Goal: Answer question/provide support

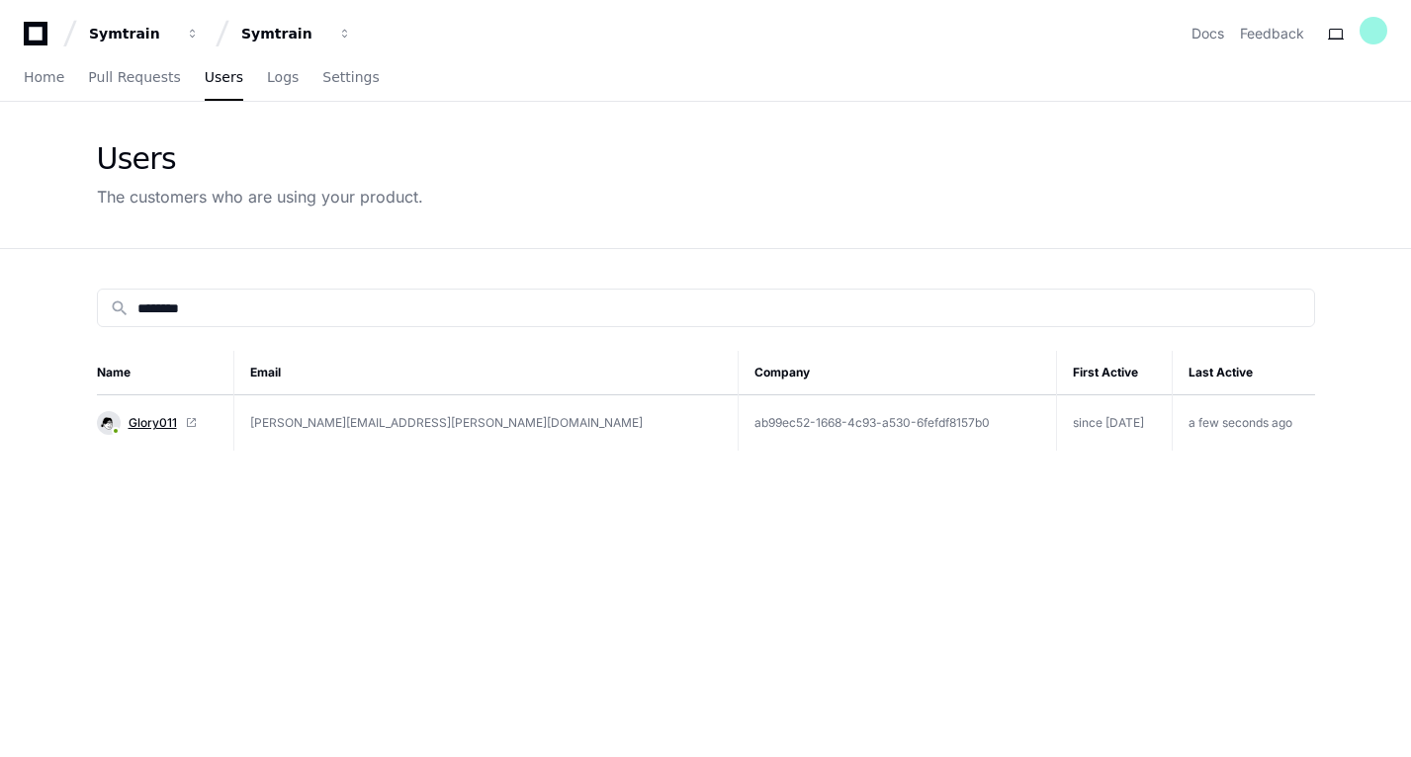
click at [153, 424] on span "Glory011" at bounding box center [153, 423] width 48 height 16
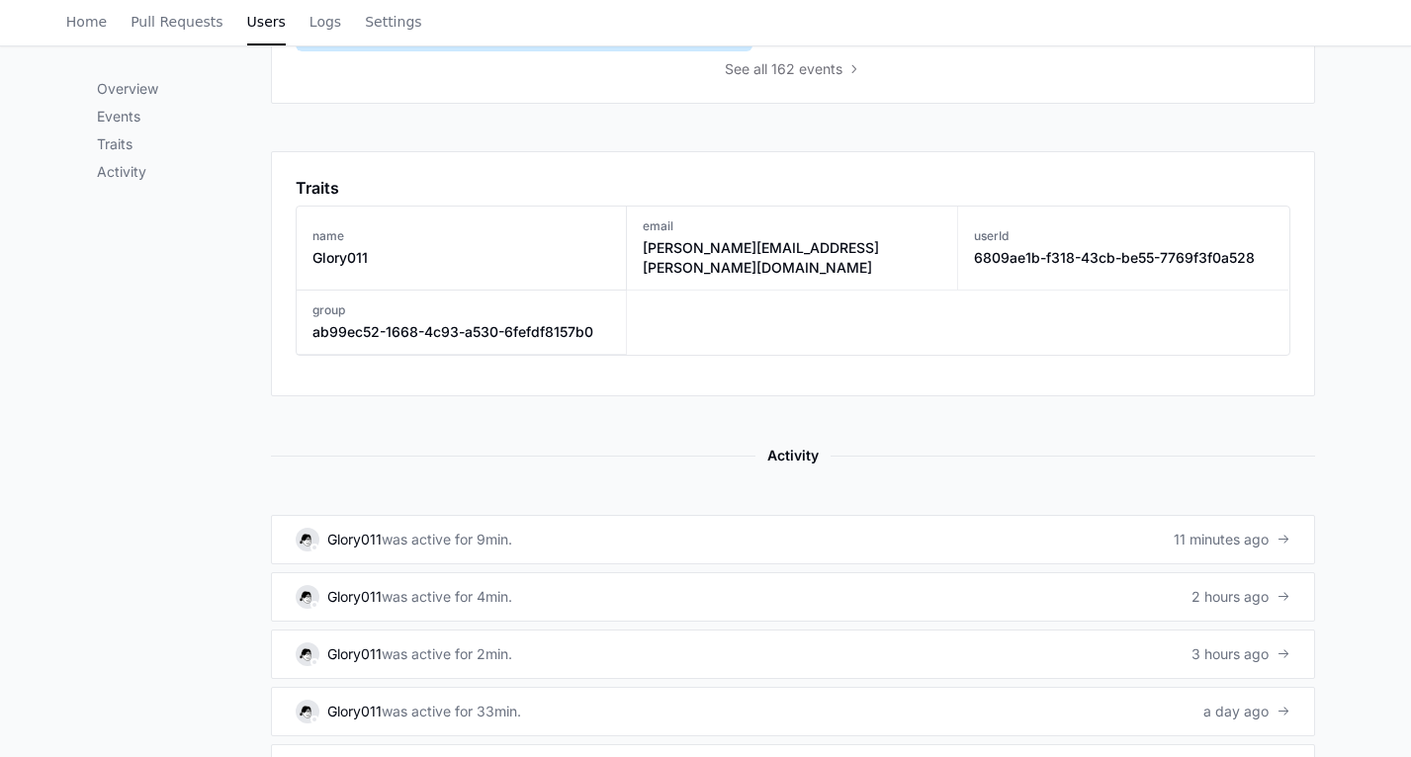
scroll to position [994, 0]
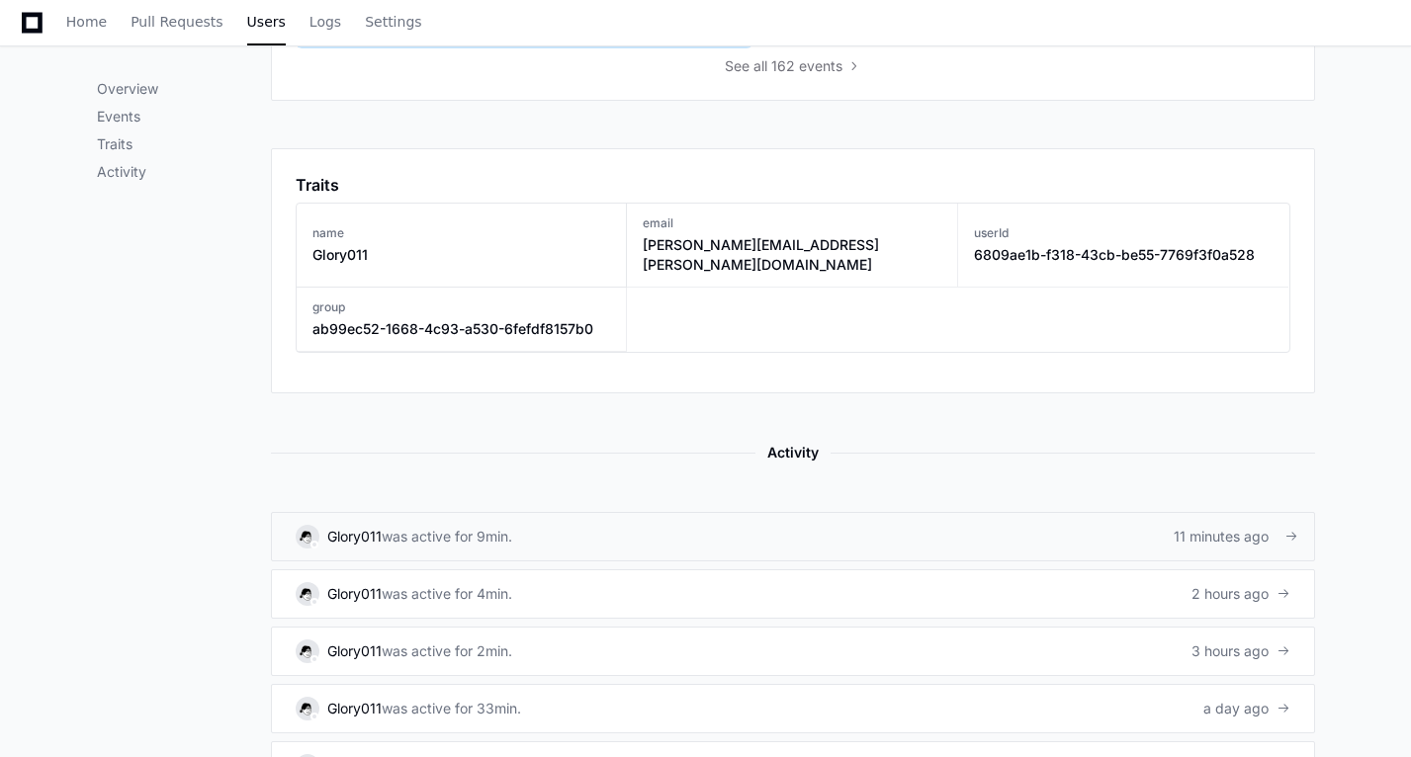
click at [436, 527] on div "was active for 9min." at bounding box center [447, 537] width 131 height 20
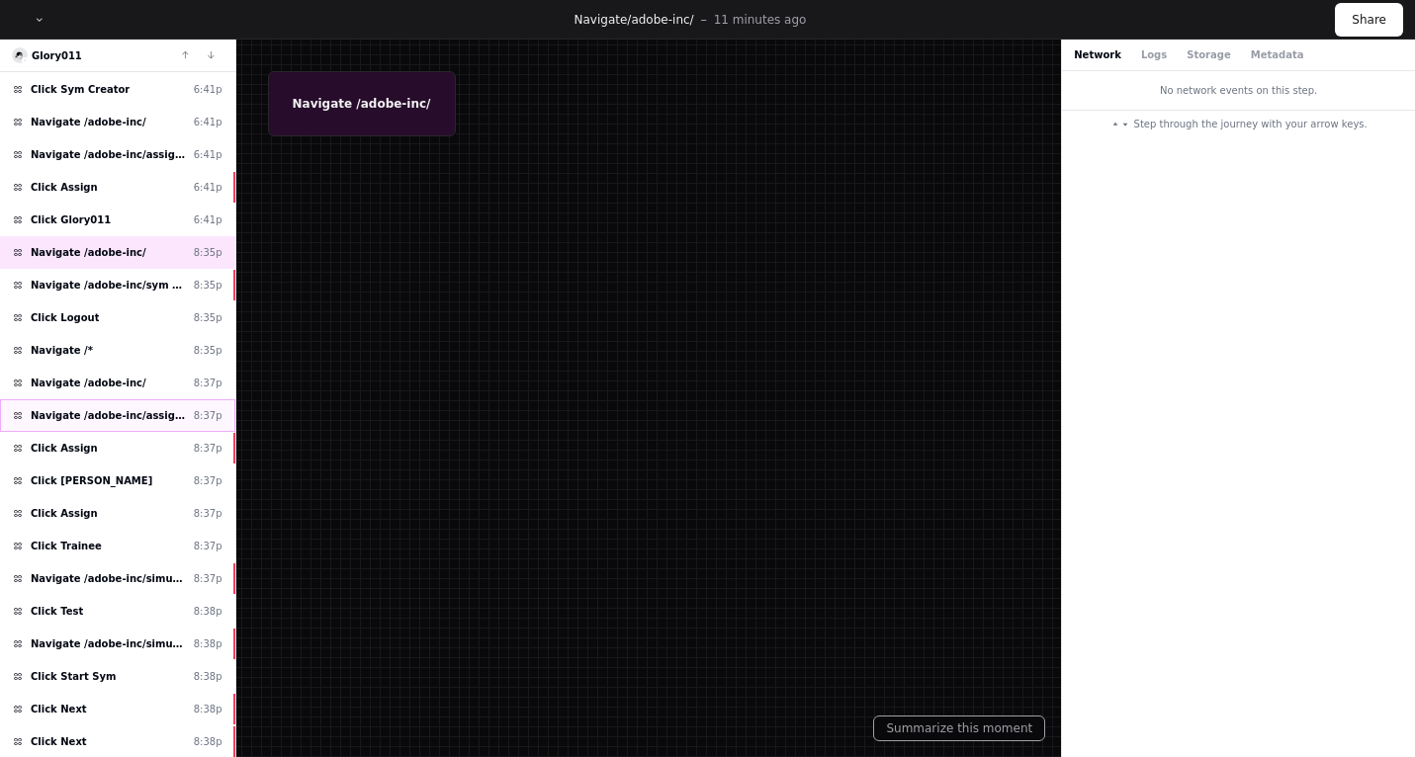
scroll to position [389, 0]
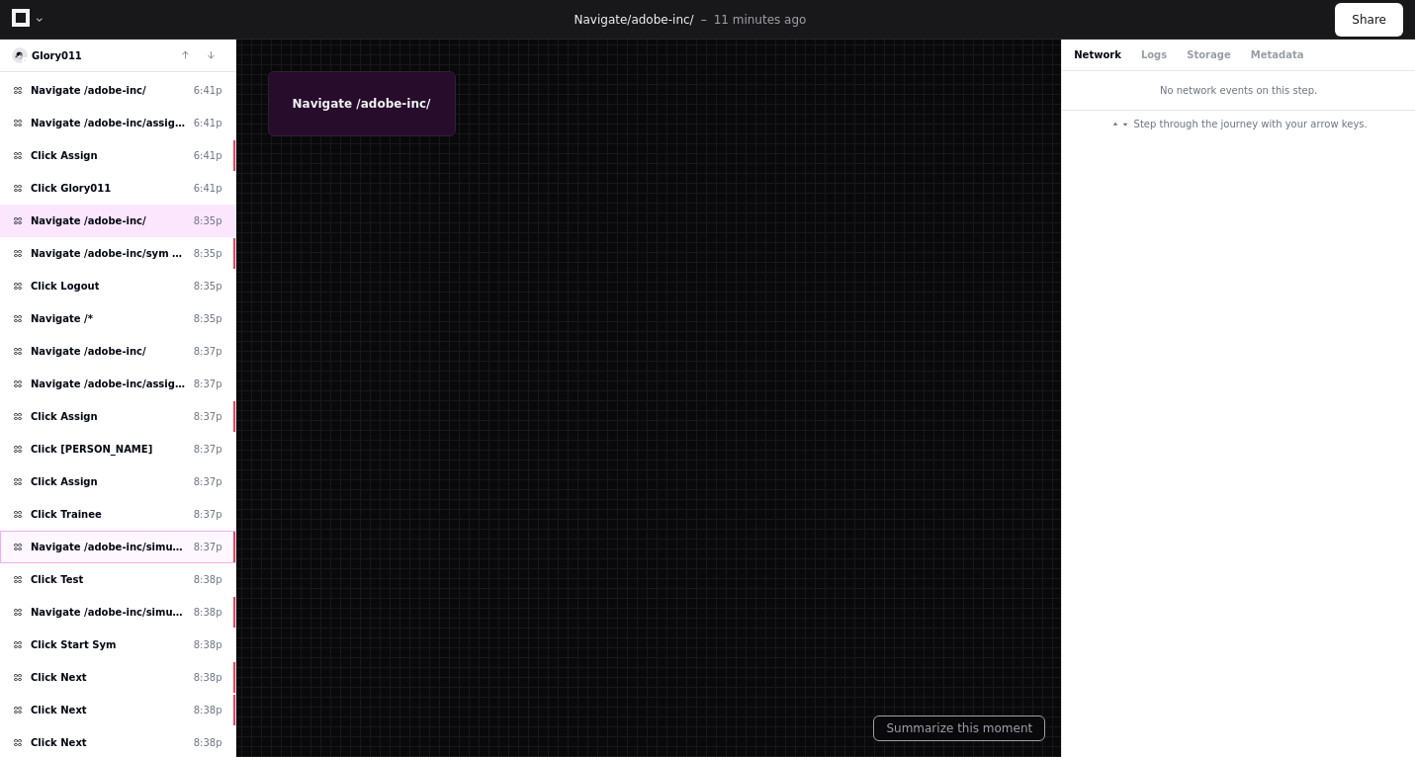
click at [144, 562] on div "Navigate /adobe-inc/simulation/* 8:37p" at bounding box center [117, 547] width 235 height 33
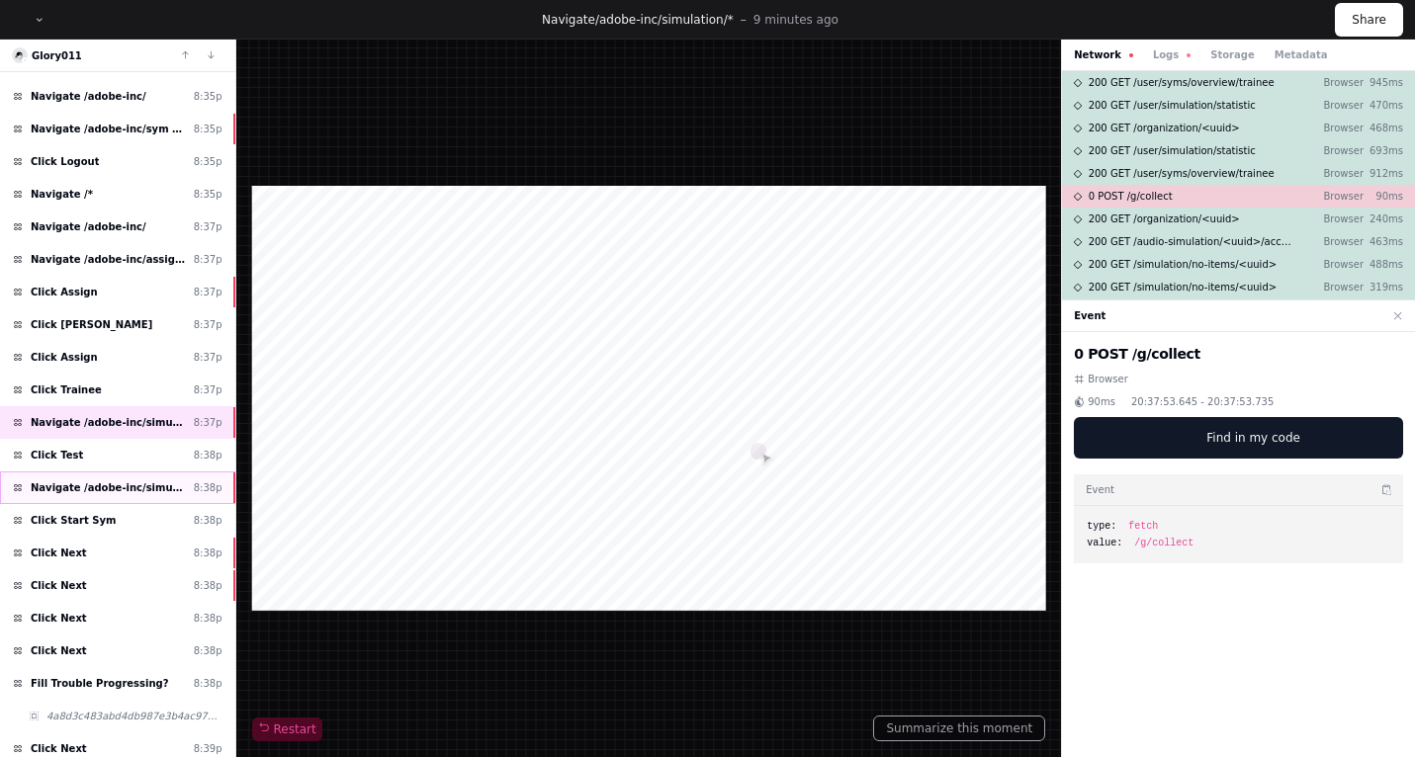
scroll to position [525, 0]
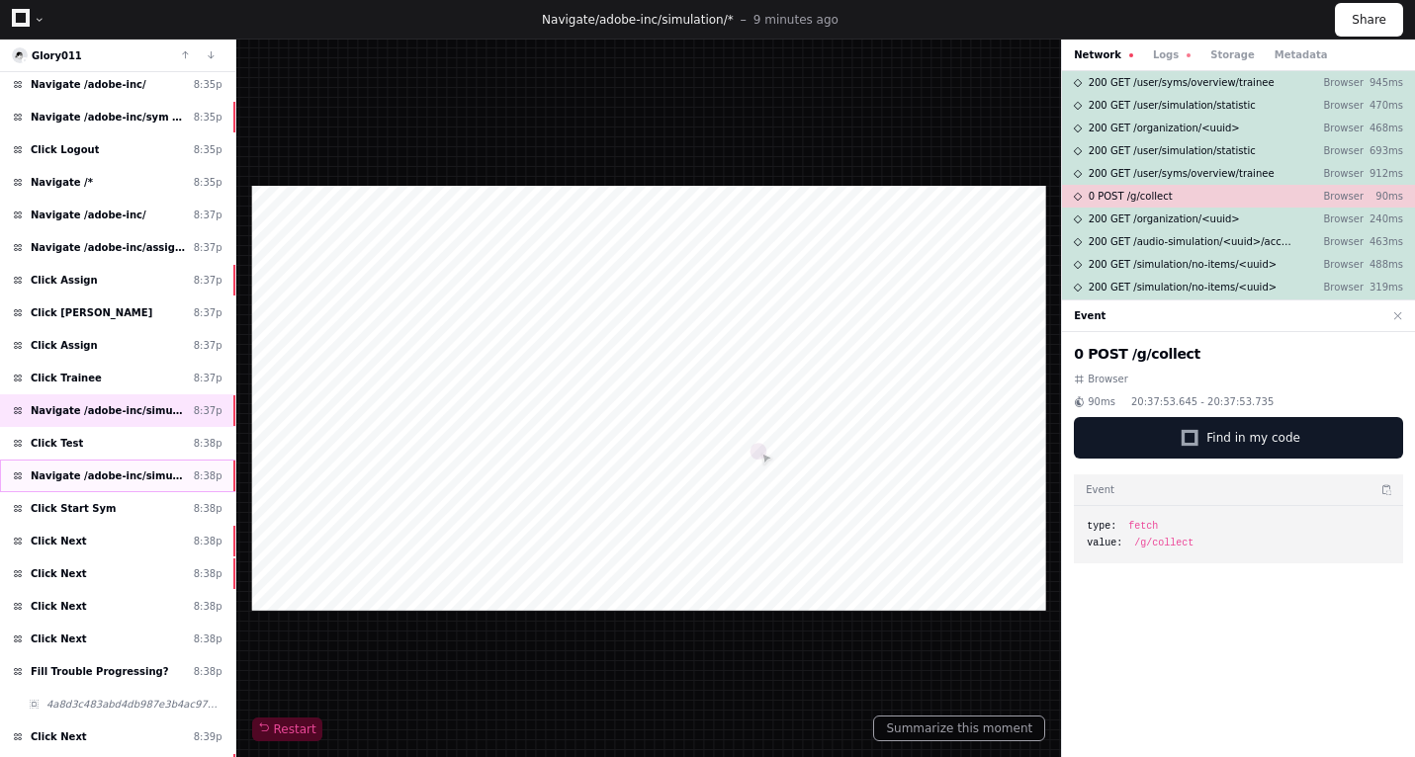
click at [158, 471] on span "Navigate /adobe-inc/simulation/*/test" at bounding box center [108, 476] width 155 height 15
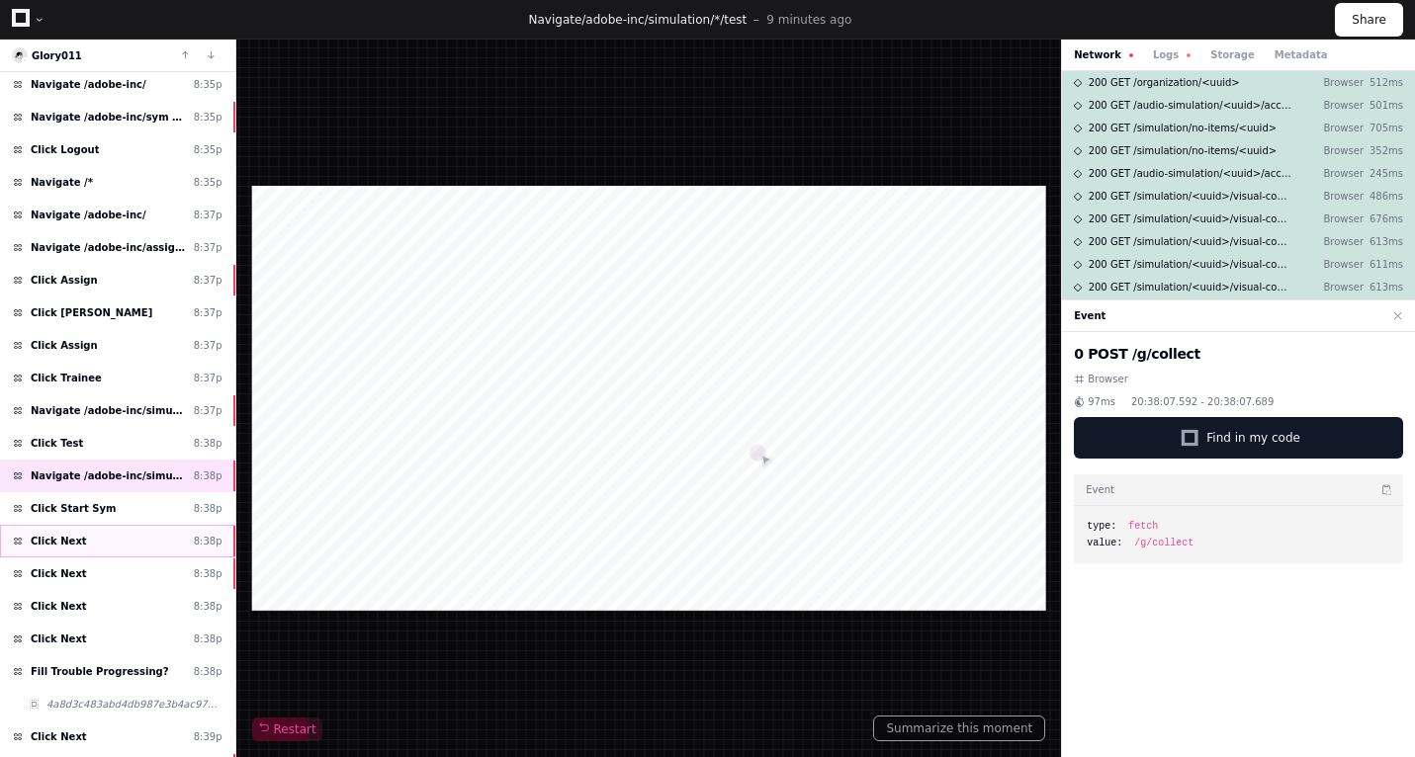
click at [137, 546] on div "Click Next 8:38p" at bounding box center [117, 541] width 235 height 33
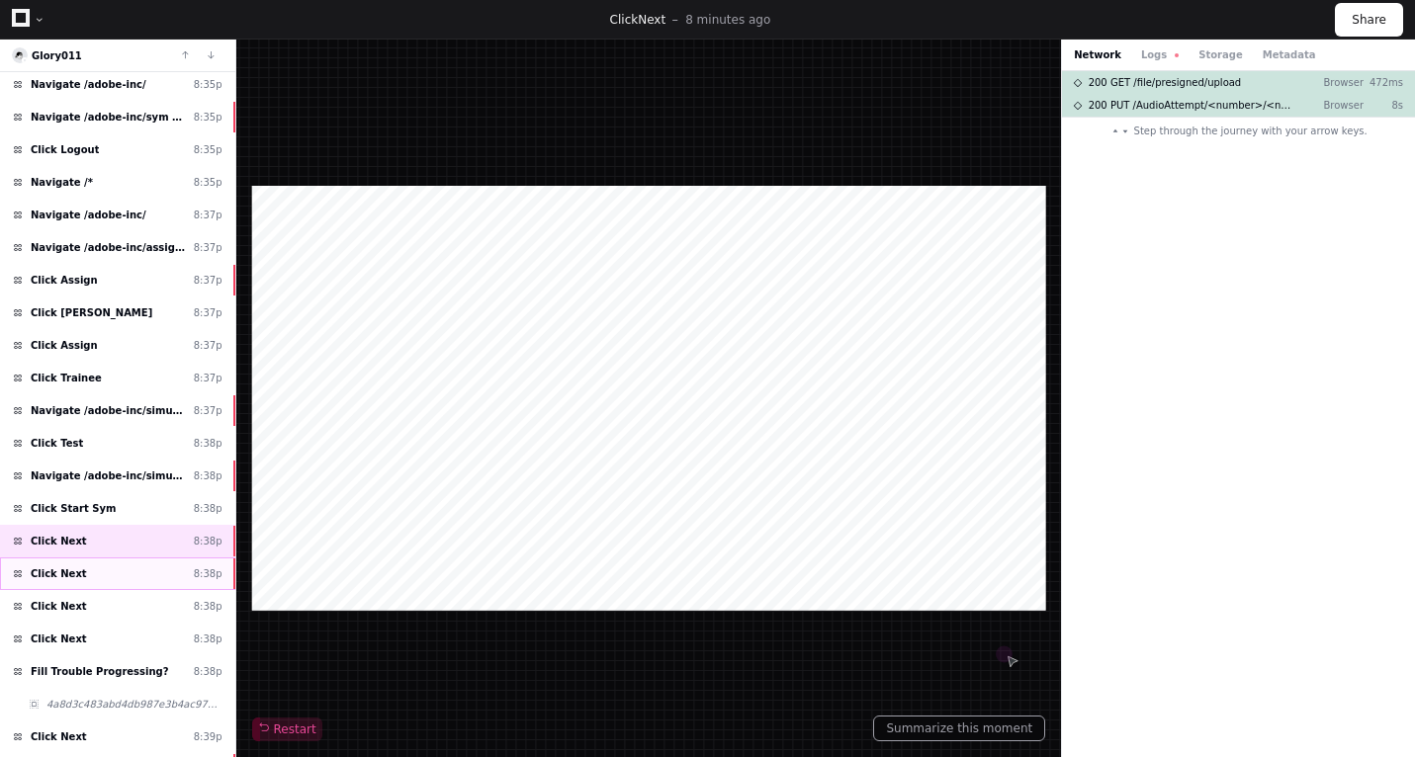
click at [133, 577] on div "Click Next 8:38p" at bounding box center [117, 574] width 235 height 33
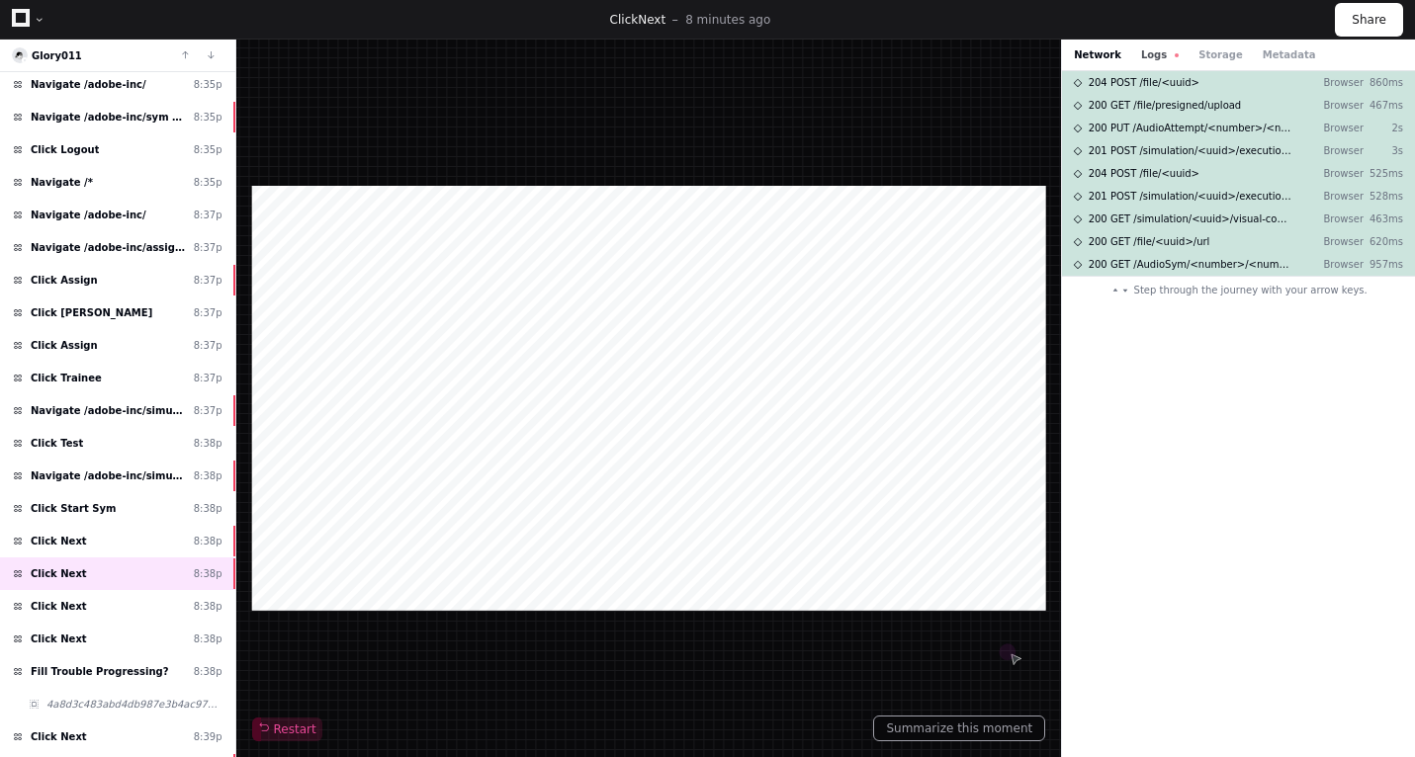
click at [1159, 56] on button "Logs" at bounding box center [1160, 54] width 38 height 15
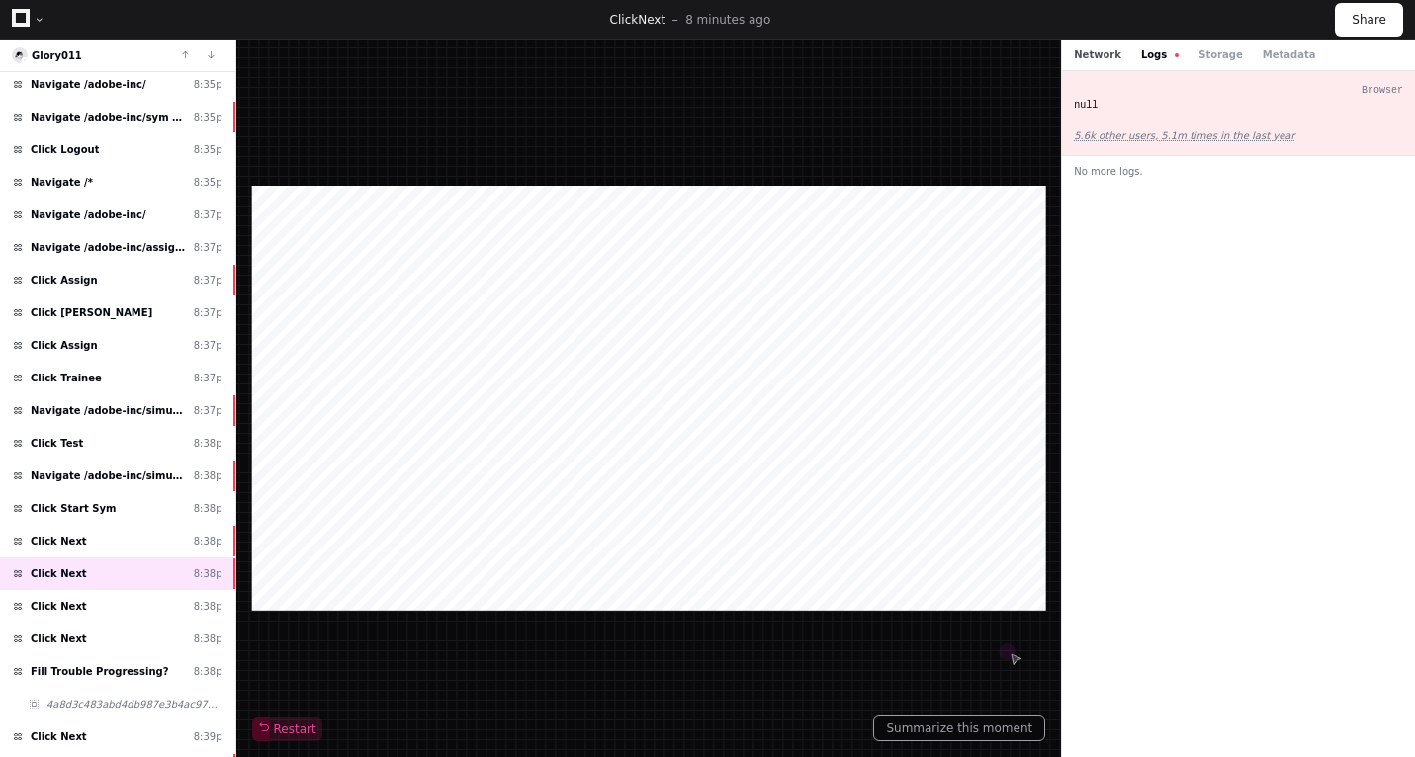
click at [1089, 50] on button "Network" at bounding box center [1097, 54] width 47 height 15
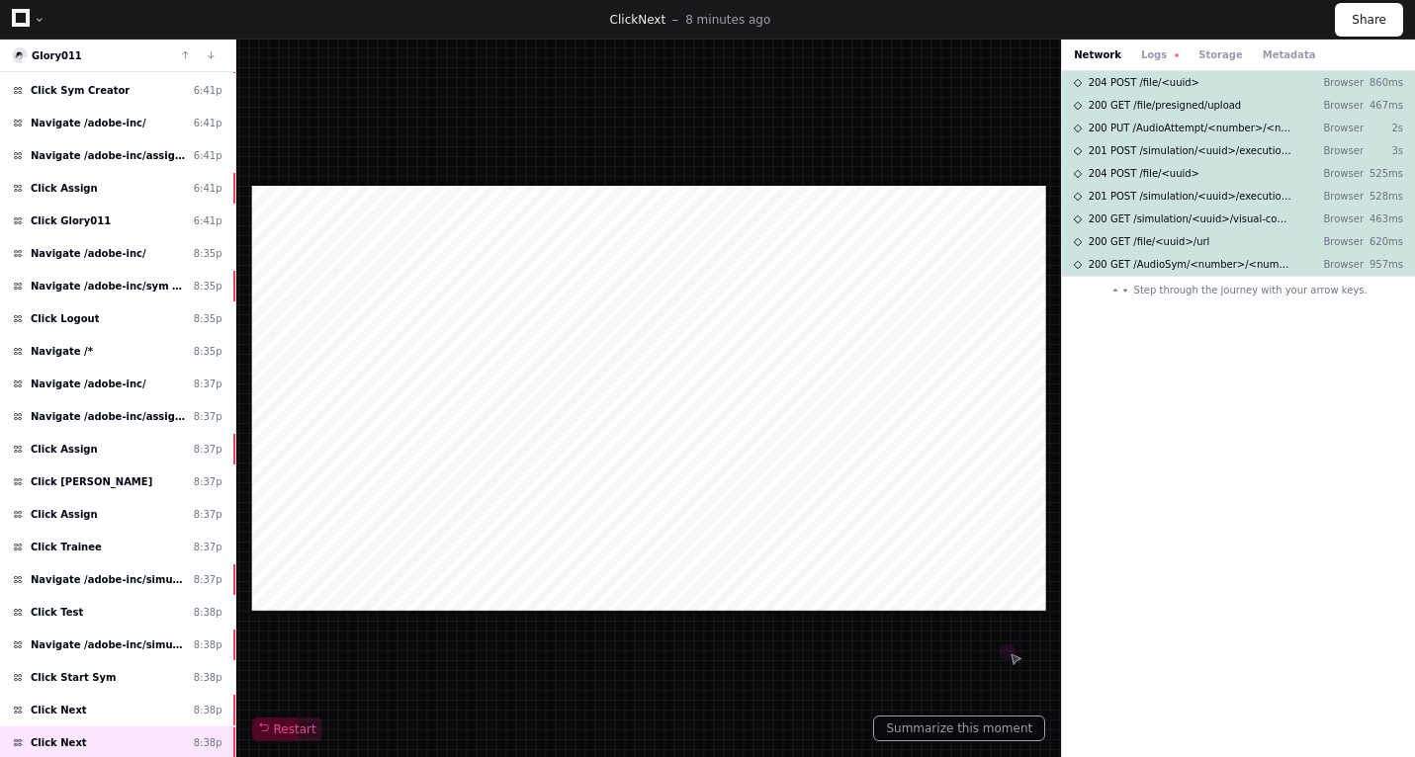
scroll to position [347, 0]
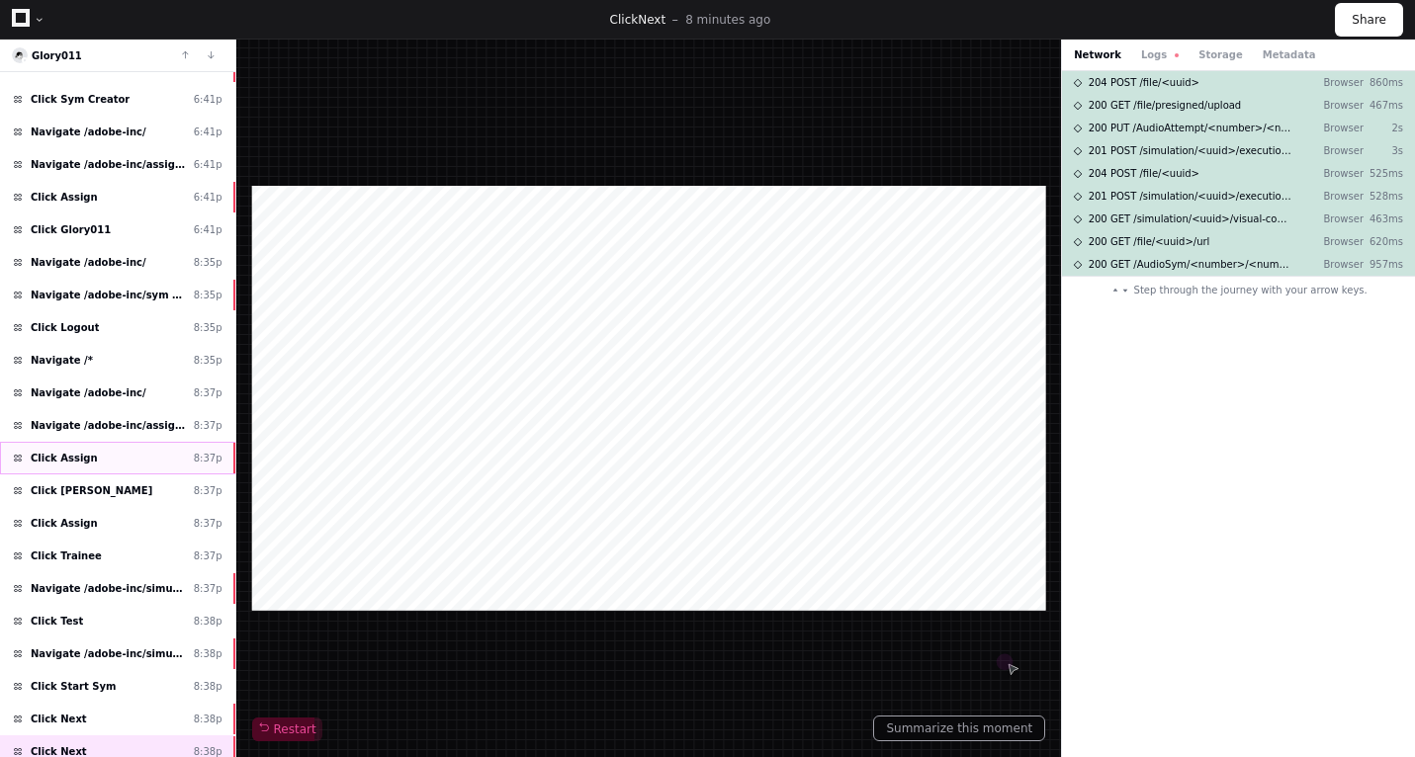
click at [130, 466] on div "Click Assign 8:37p" at bounding box center [117, 458] width 235 height 33
